Goal: Obtain resource: Obtain resource

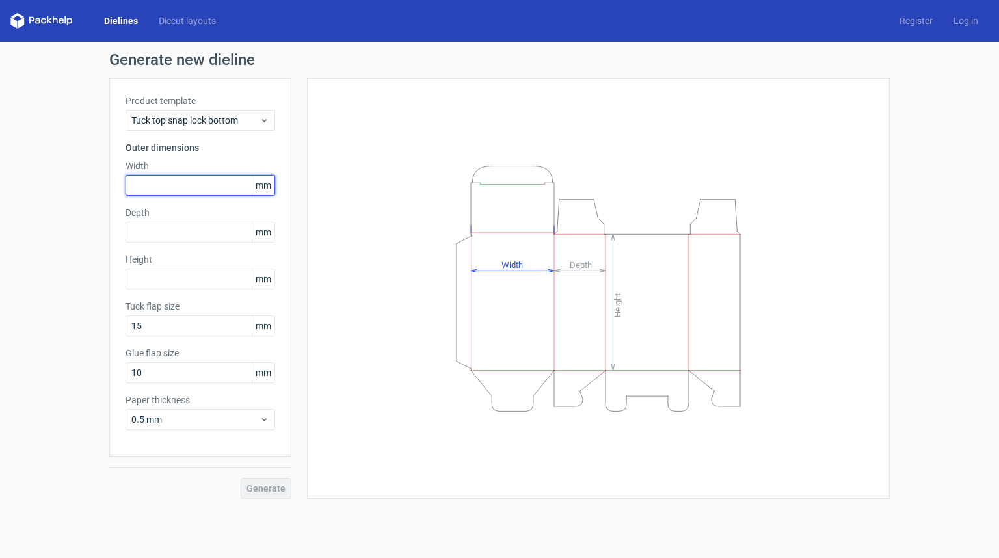
click at [161, 181] on input "text" at bounding box center [201, 185] width 150 height 21
type input "100"
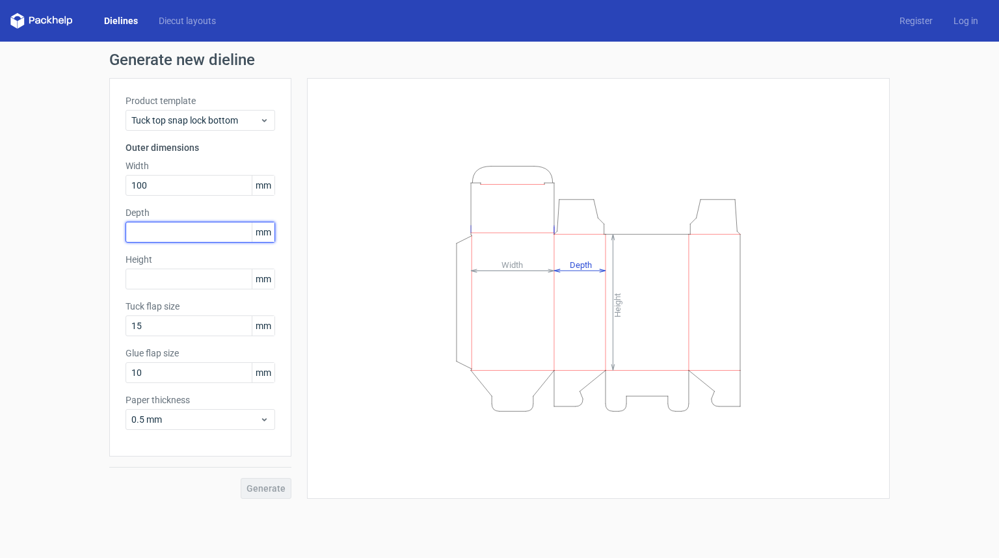
click at [157, 232] on input "text" at bounding box center [201, 232] width 150 height 21
type input "90"
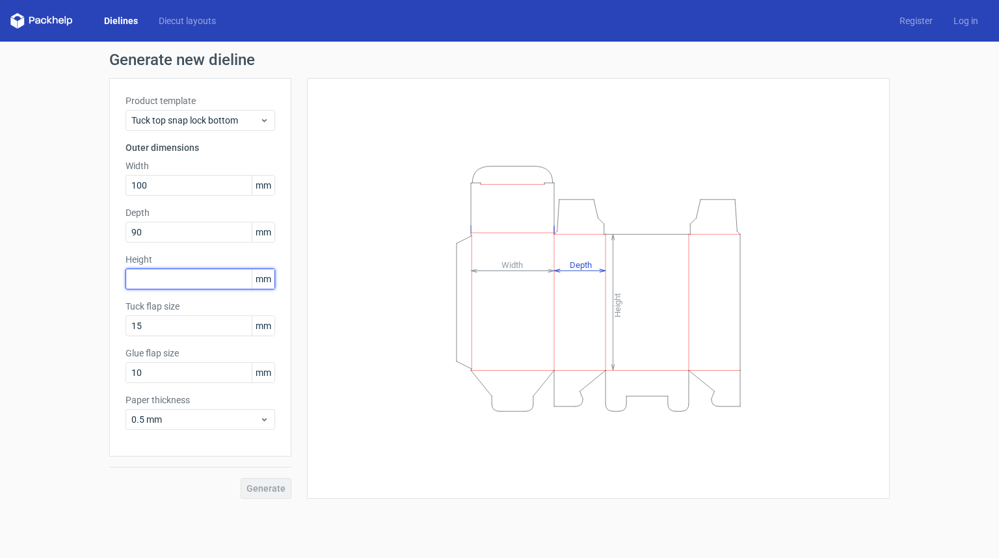
click at [144, 276] on input "text" at bounding box center [201, 279] width 150 height 21
type input "60"
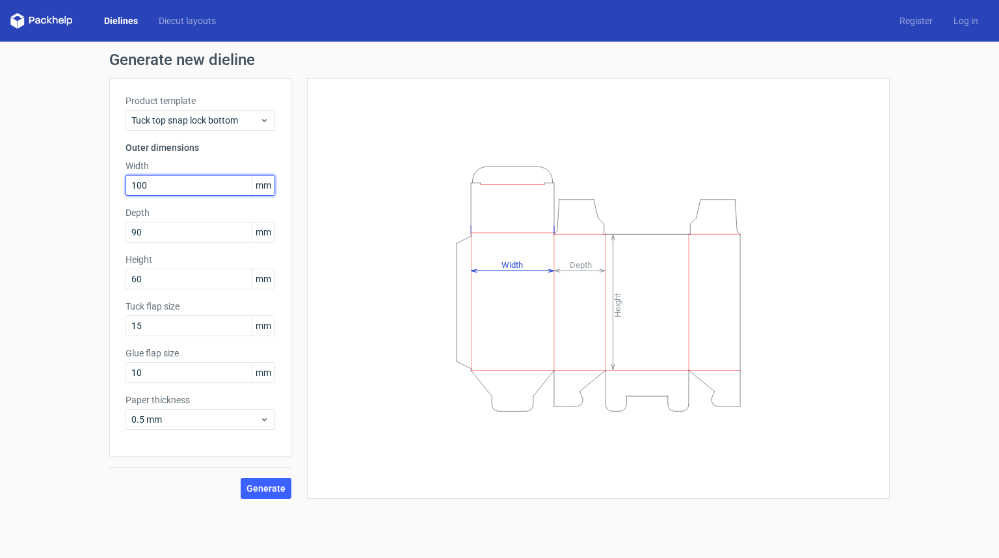
drag, startPoint x: 161, startPoint y: 183, endPoint x: 89, endPoint y: 183, distance: 72.2
click at [89, 183] on div "Generate new dieline Product template Tuck top snap lock bottom Outer dimension…" at bounding box center [499, 276] width 999 height 468
drag, startPoint x: 141, startPoint y: 182, endPoint x: 208, endPoint y: 186, distance: 67.8
click at [140, 182] on input "100" at bounding box center [201, 185] width 150 height 21
click at [140, 185] on input "100" at bounding box center [201, 185] width 150 height 21
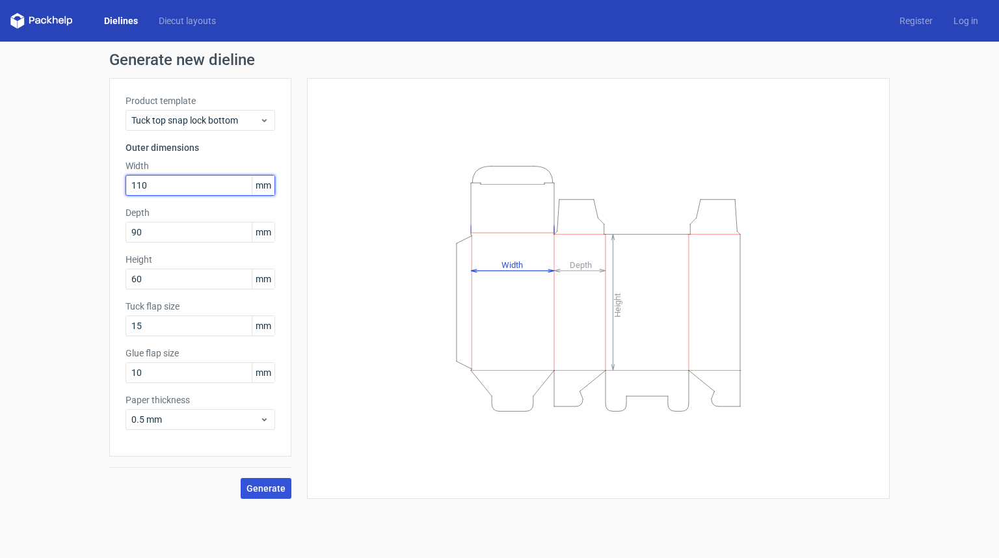
type input "110"
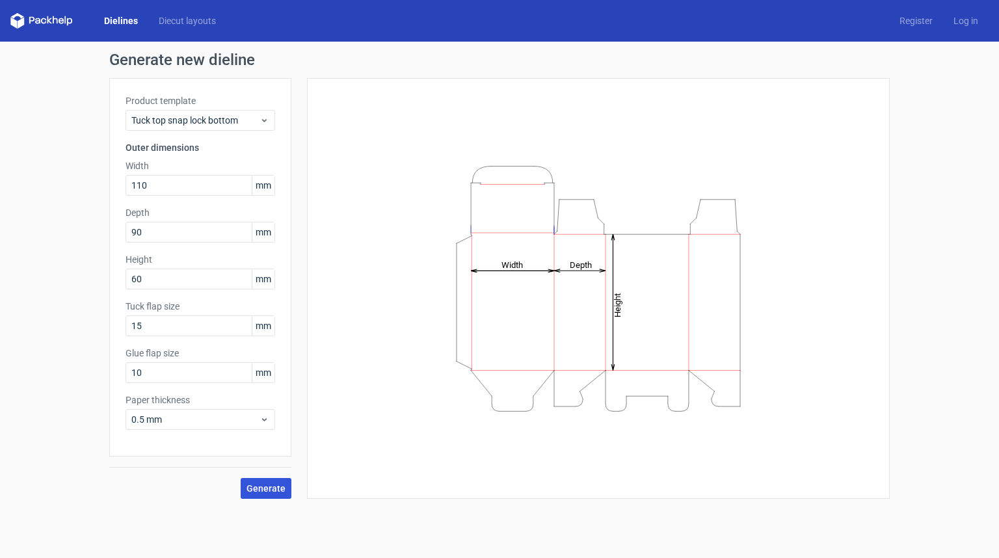
click at [260, 487] on span "Generate" at bounding box center [266, 488] width 39 height 9
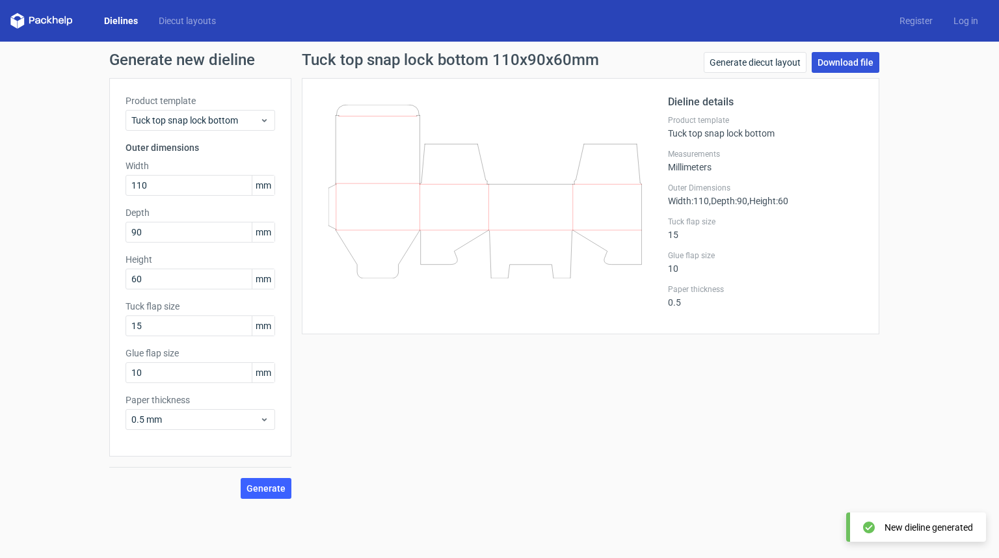
click at [859, 59] on link "Download file" at bounding box center [846, 62] width 68 height 21
